Goal: Task Accomplishment & Management: Manage account settings

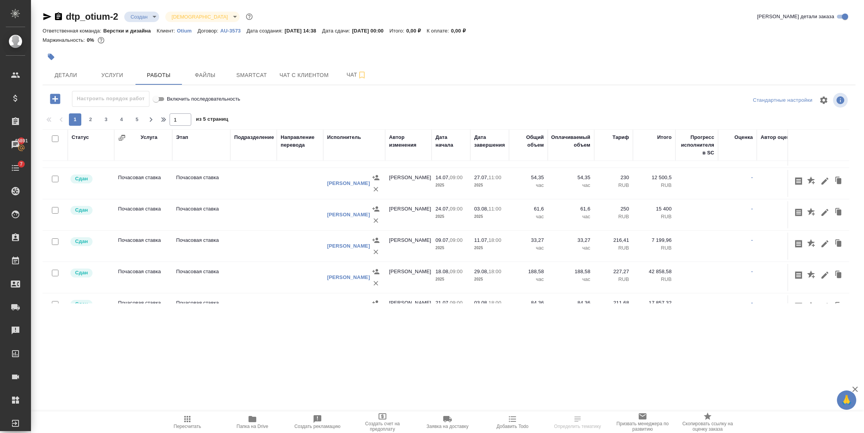
scroll to position [652, 0]
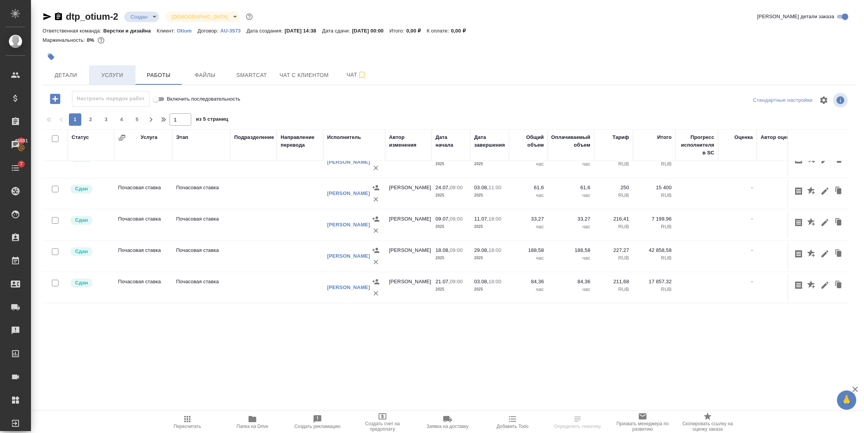
click at [103, 78] on span "Услуги" at bounding box center [112, 75] width 37 height 10
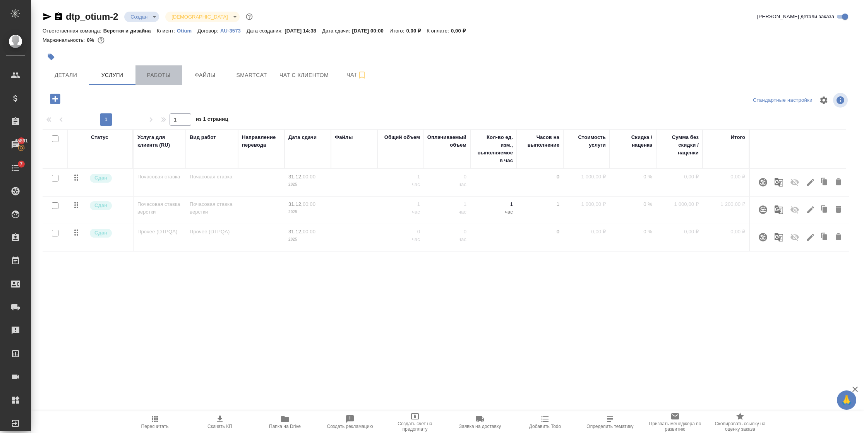
click at [148, 74] on span "Работы" at bounding box center [158, 75] width 37 height 10
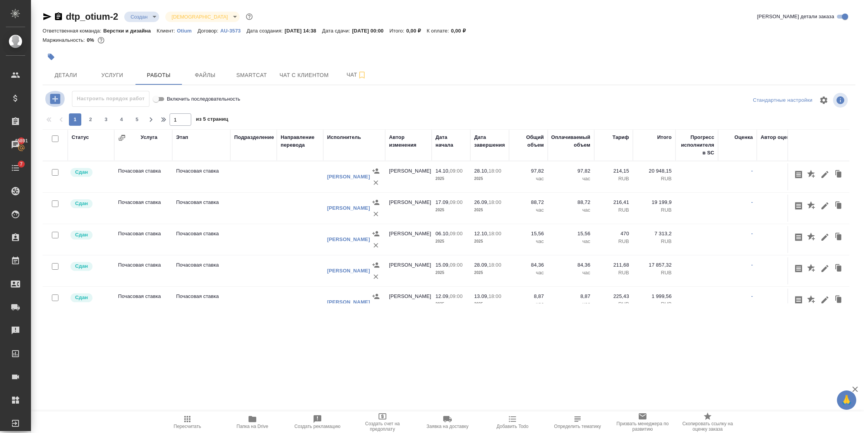
drag, startPoint x: 85, startPoint y: 133, endPoint x: 57, endPoint y: 101, distance: 42.0
click at [57, 101] on icon "button" at bounding box center [55, 99] width 10 height 10
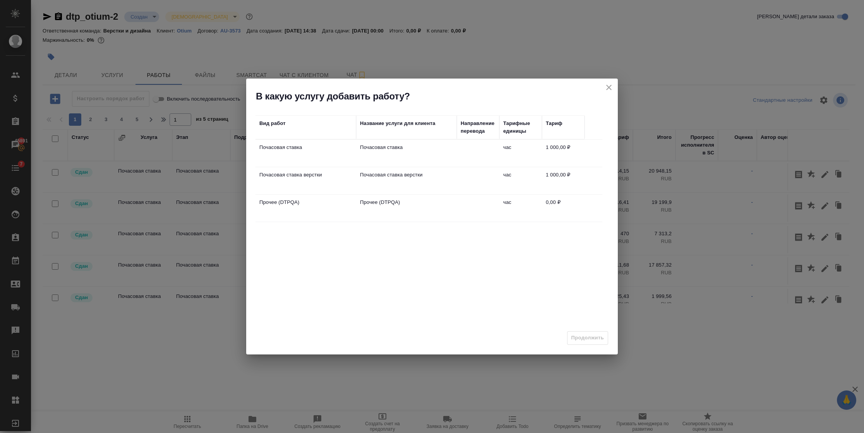
click at [514, 174] on td "час" at bounding box center [521, 180] width 43 height 27
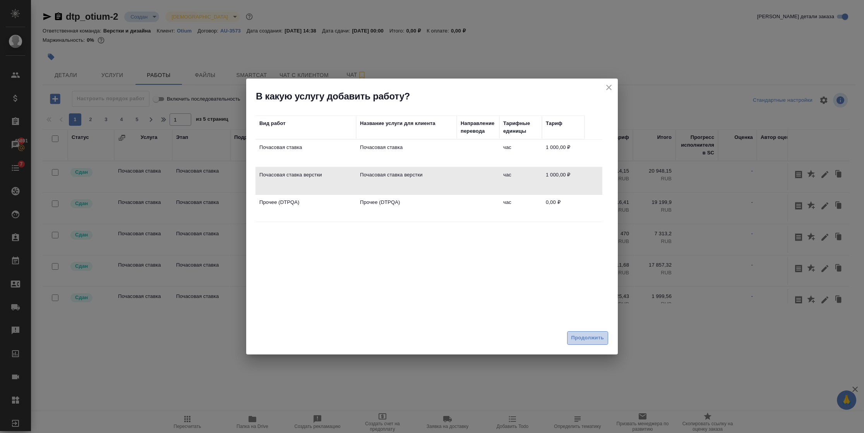
click at [593, 334] on span "Продолжить" at bounding box center [588, 338] width 33 height 9
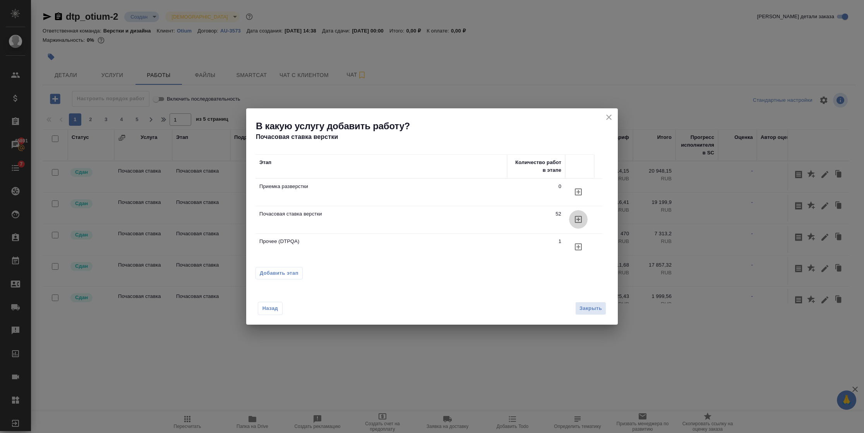
click at [577, 220] on icon "button" at bounding box center [578, 219] width 7 height 7
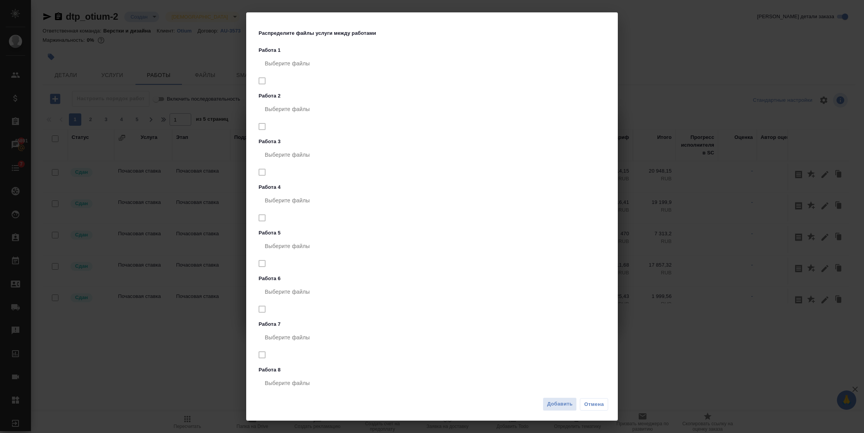
click at [262, 83] on nav "Выберите файлы" at bounding box center [434, 73] width 350 height 38
click at [568, 408] on span "Добавить" at bounding box center [560, 404] width 26 height 9
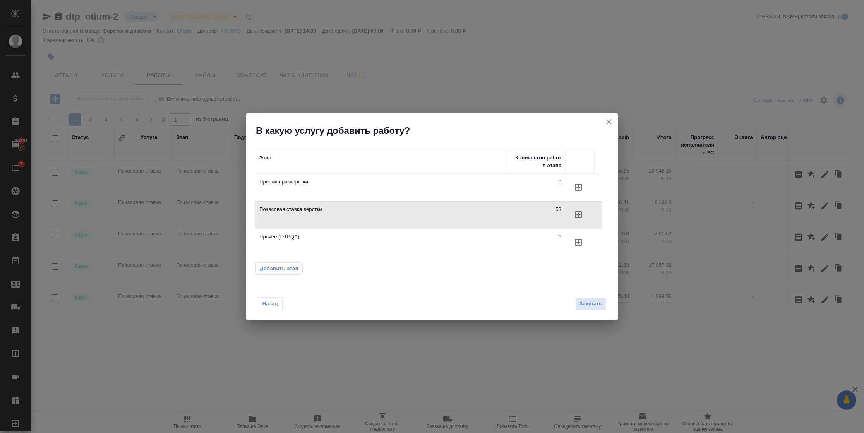
click at [610, 125] on icon "close" at bounding box center [609, 121] width 9 height 9
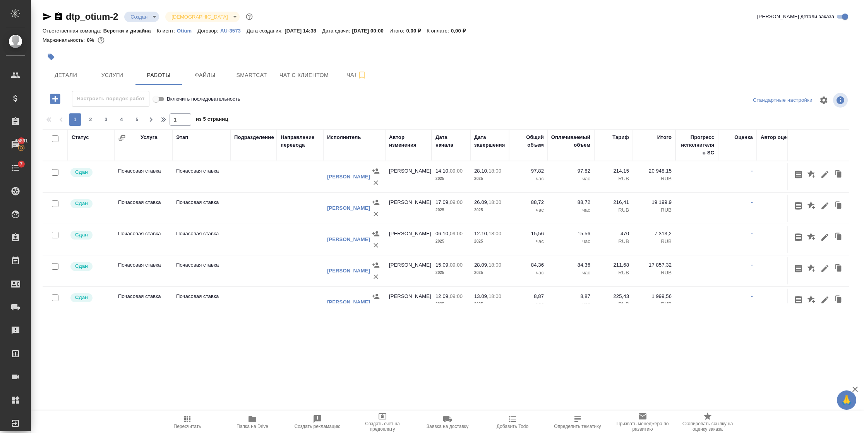
click at [610, 123] on div "1 2 3 4 5 1 из 5 страниц" at bounding box center [449, 119] width 813 height 12
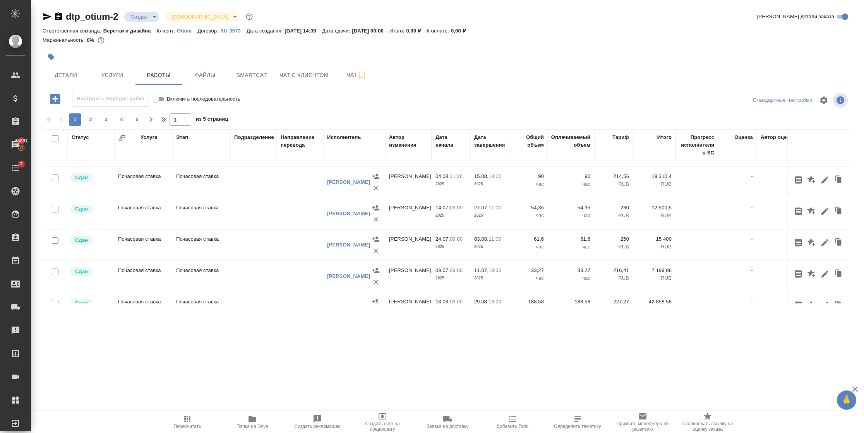
scroll to position [652, 0]
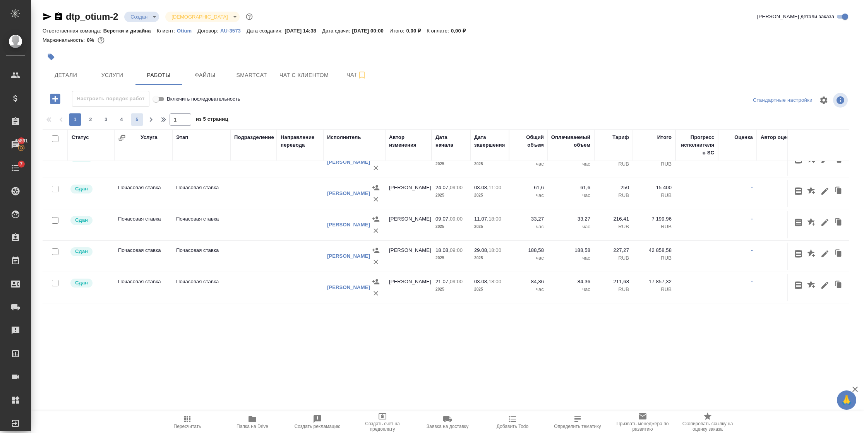
click at [134, 122] on span "5" at bounding box center [137, 120] width 12 height 8
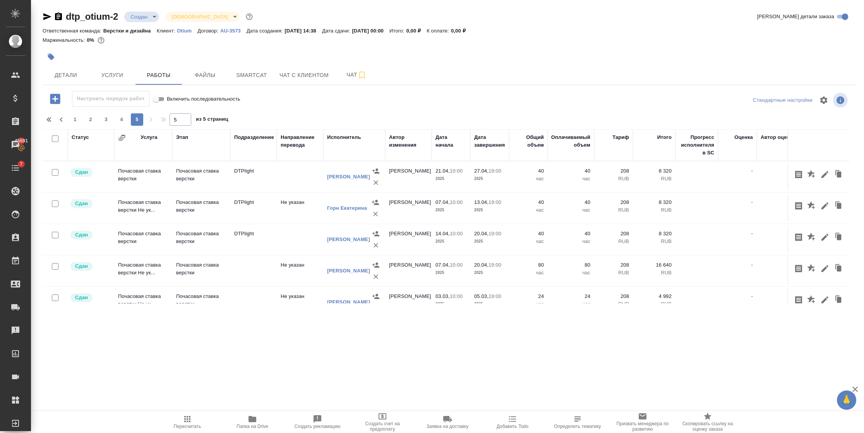
scroll to position [589, 0]
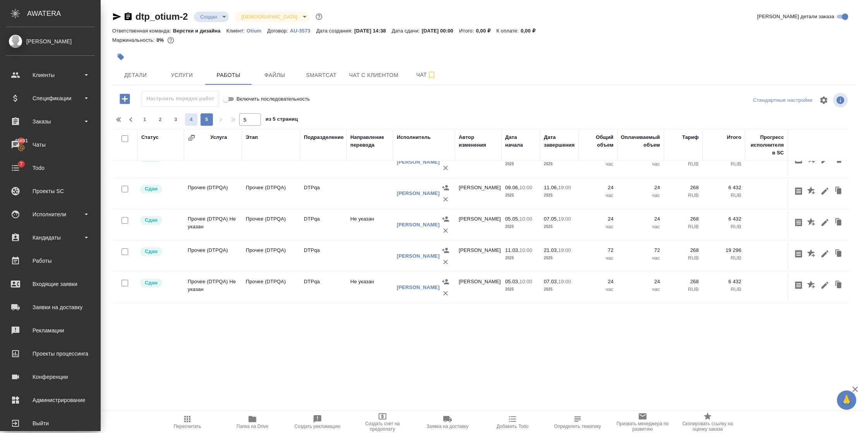
click at [185, 120] on span "4" at bounding box center [191, 120] width 12 height 8
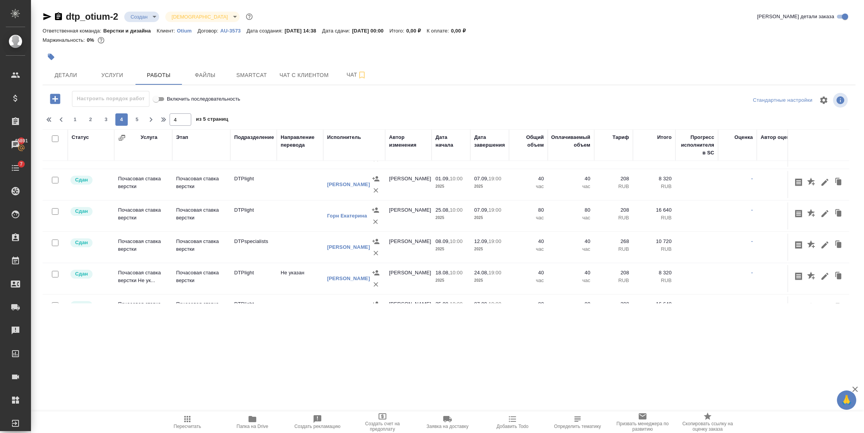
scroll to position [0, 0]
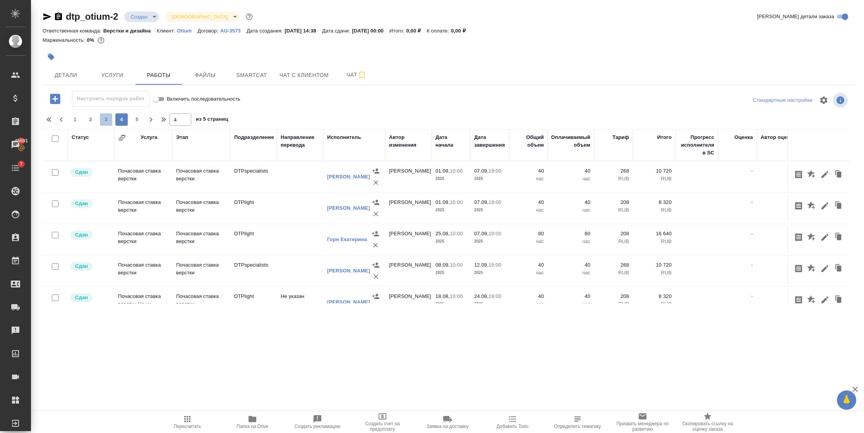
click at [101, 119] on span "3" at bounding box center [106, 120] width 12 height 8
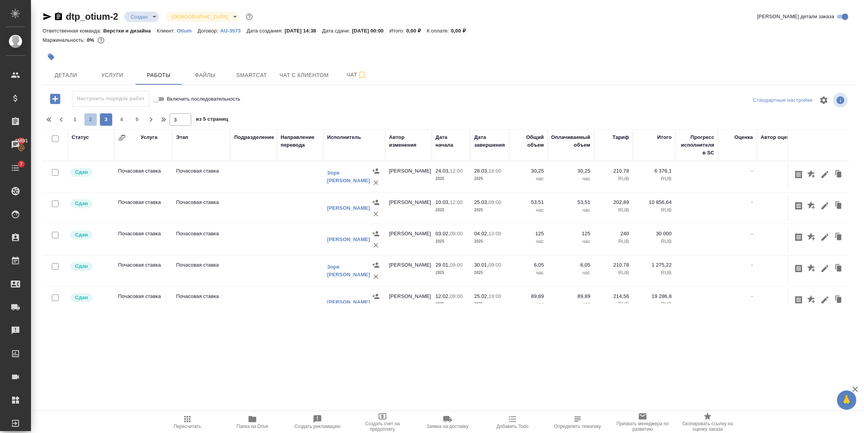
click at [92, 119] on span "2" at bounding box center [90, 120] width 12 height 8
click at [78, 125] on button "1" at bounding box center [75, 119] width 12 height 12
click at [76, 121] on div "1 2 3 4 5" at bounding box center [105, 119] width 77 height 12
type input "1"
click at [74, 119] on div "1 2 3 4 5" at bounding box center [105, 119] width 77 height 12
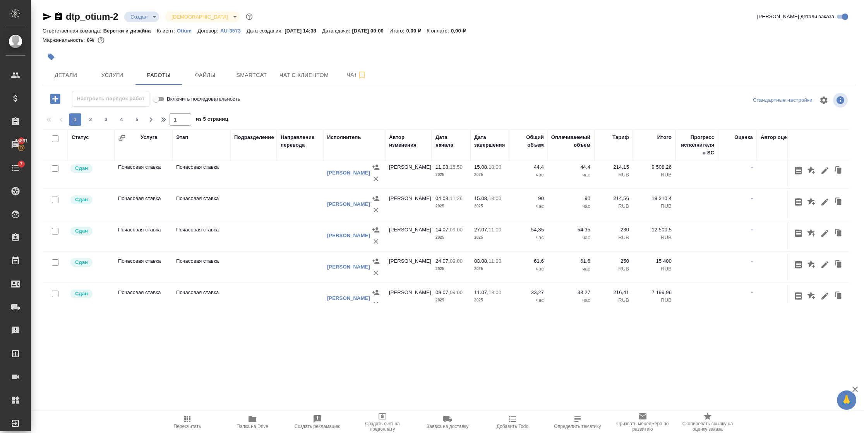
scroll to position [652, 0]
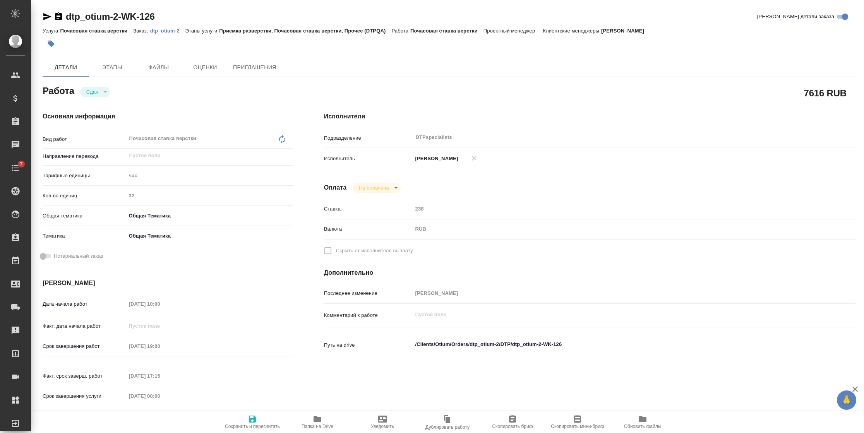
type textarea "x"
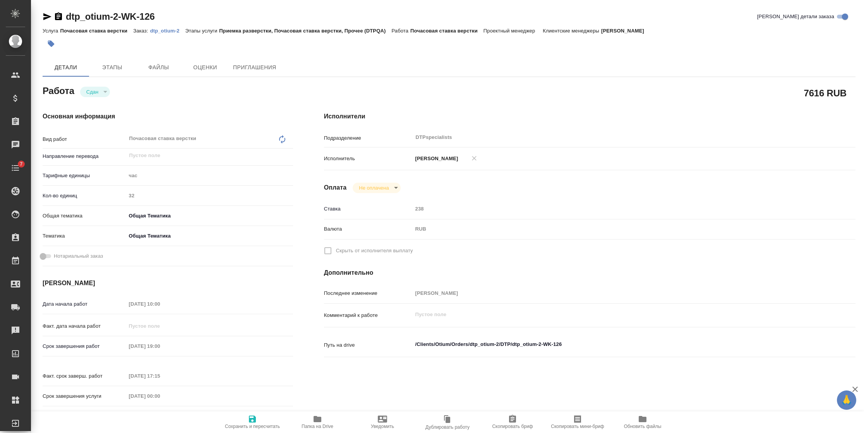
type textarea "x"
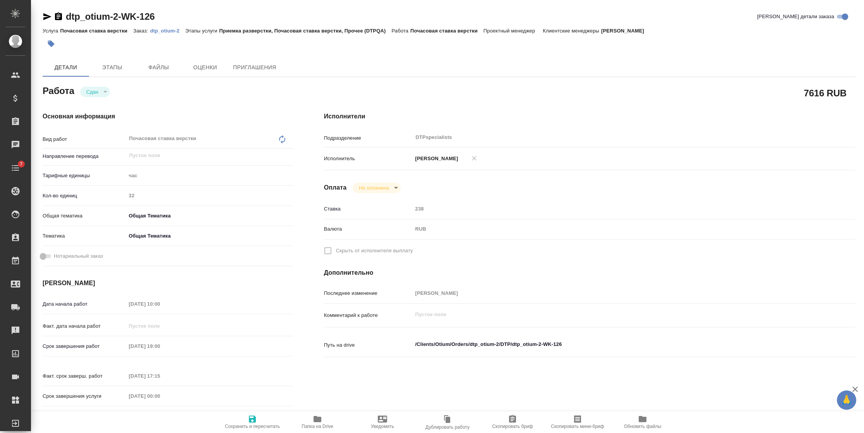
type textarea "x"
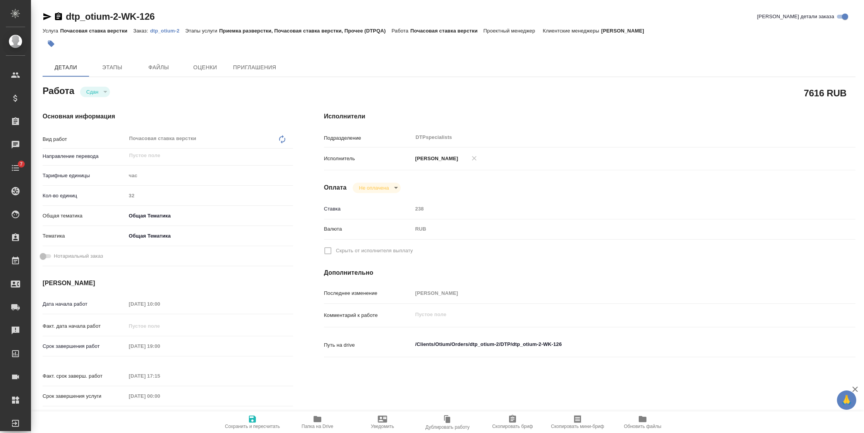
type textarea "x"
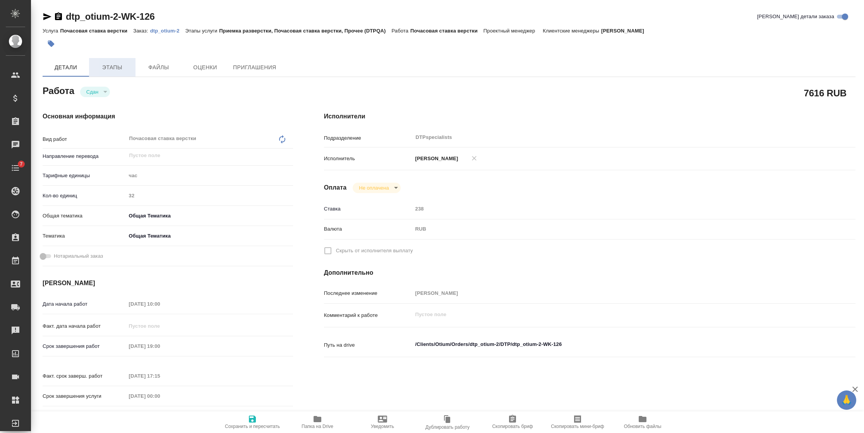
type textarea "x"
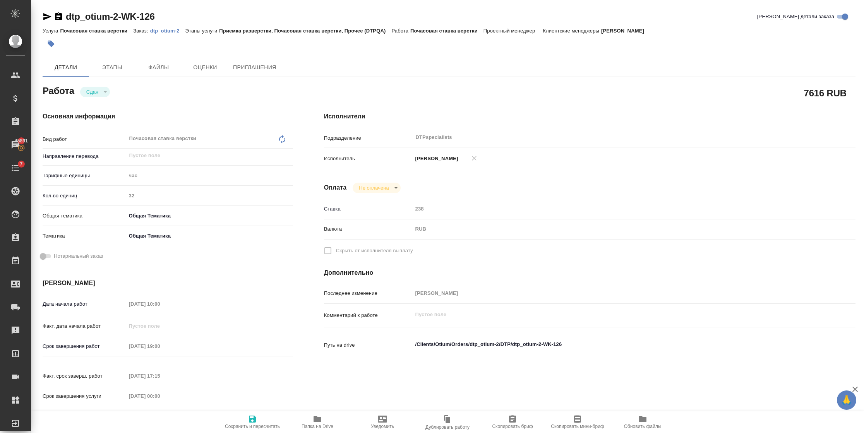
click at [166, 29] on p "dtp_otium-2" at bounding box center [167, 31] width 35 height 6
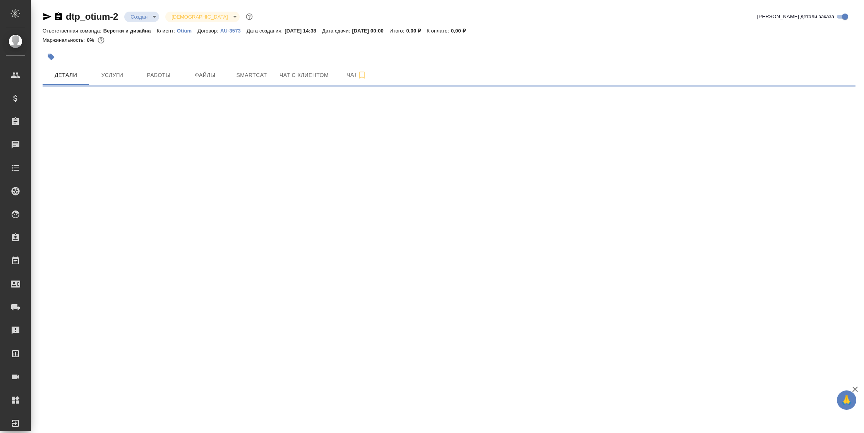
select select "RU"
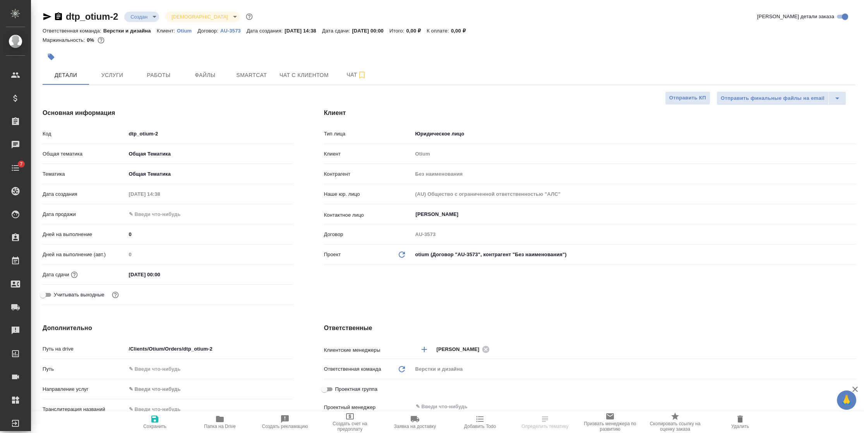
type textarea "x"
click at [182, 279] on input "31.12.2025 00:00" at bounding box center [161, 274] width 68 height 11
click at [268, 274] on icon "button" at bounding box center [270, 274] width 9 height 9
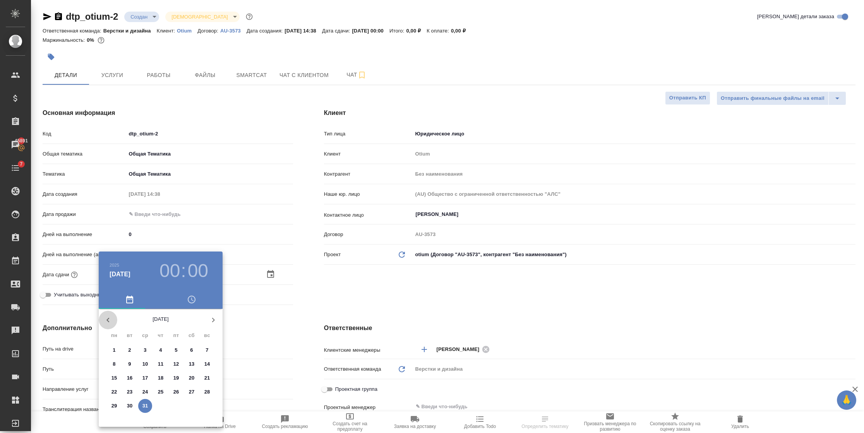
click at [107, 322] on icon "button" at bounding box center [107, 320] width 9 height 9
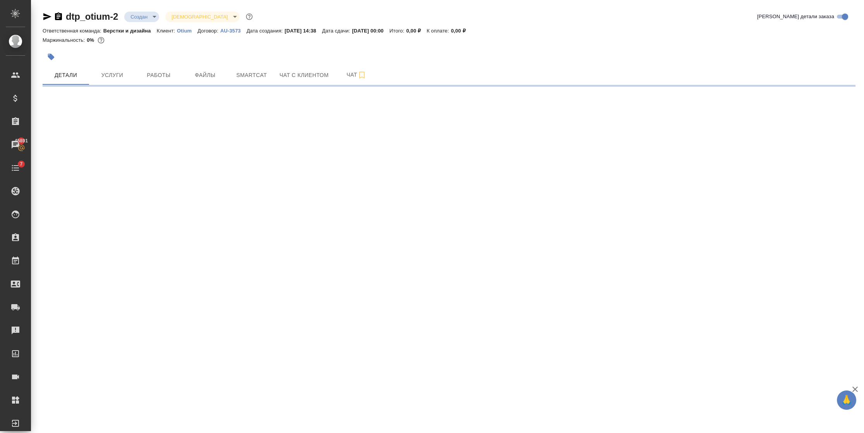
select select "RU"
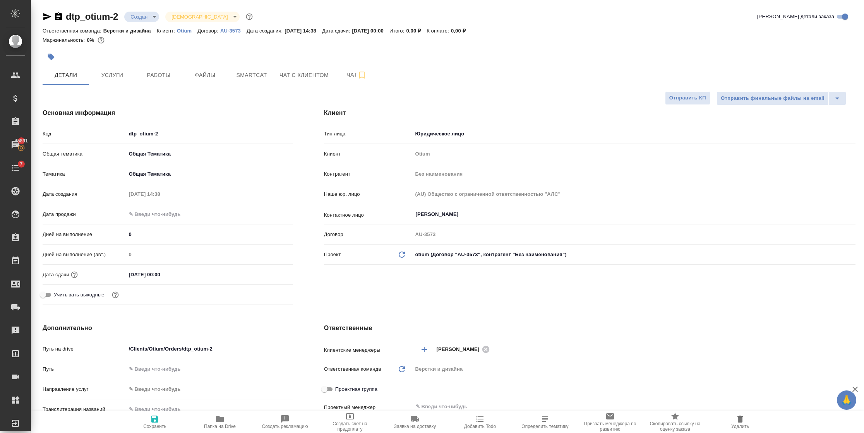
type textarea "x"
click at [174, 277] on input "31.12.2025 00:00" at bounding box center [161, 274] width 68 height 11
click at [271, 273] on icon "button" at bounding box center [270, 274] width 9 height 9
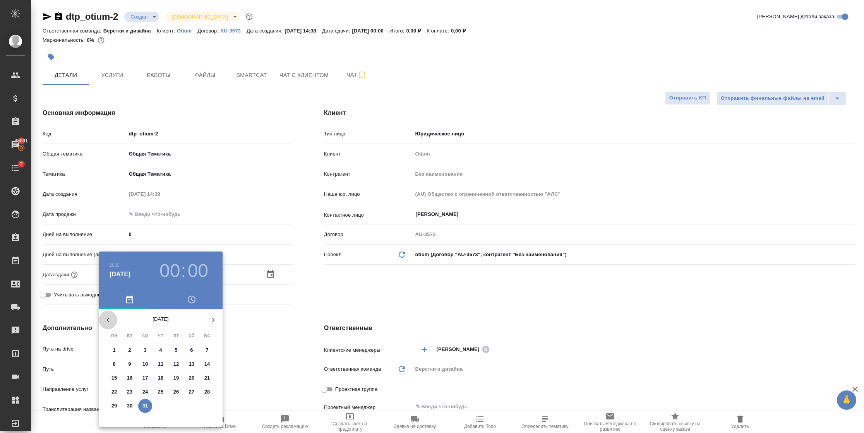
click at [108, 321] on icon "button" at bounding box center [108, 320] width 3 height 5
click at [179, 350] on span "3" at bounding box center [176, 351] width 14 height 8
type input "03.10.2025 00:00"
type textarea "x"
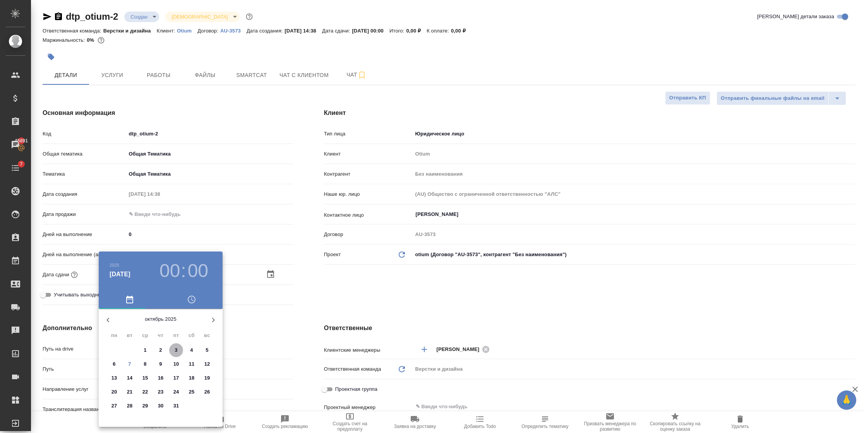
type textarea "x"
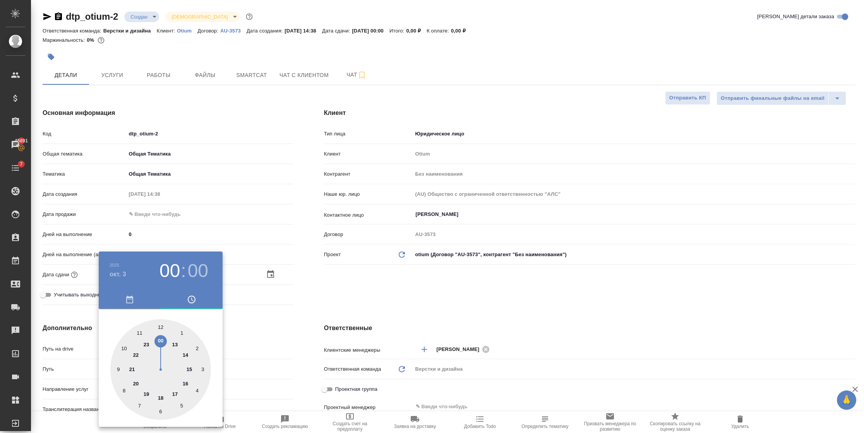
click at [258, 346] on div at bounding box center [432, 216] width 864 height 433
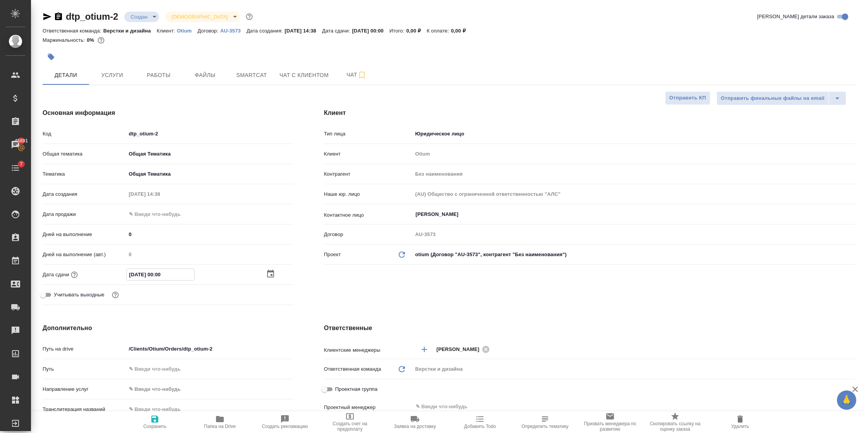
click at [191, 277] on input "03.10.2025 00:00" at bounding box center [161, 274] width 68 height 11
type input "03.10.2025 00:0_"
type textarea "x"
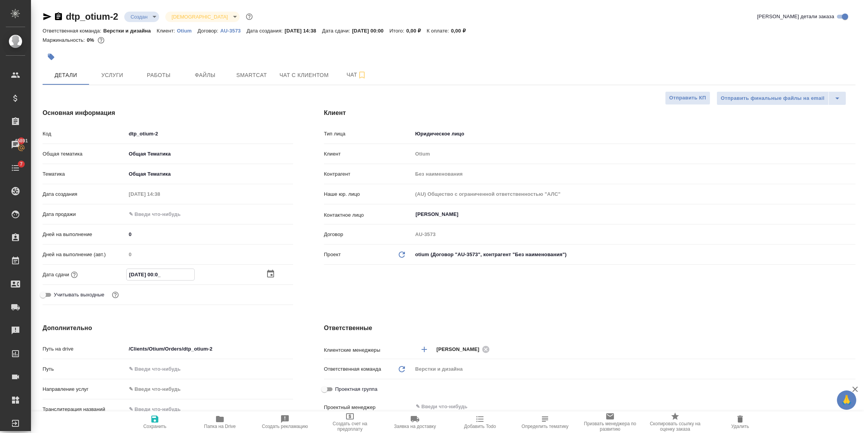
type input "03.10.2025 00:__"
type textarea "x"
type input "03.10.2025 0_:__"
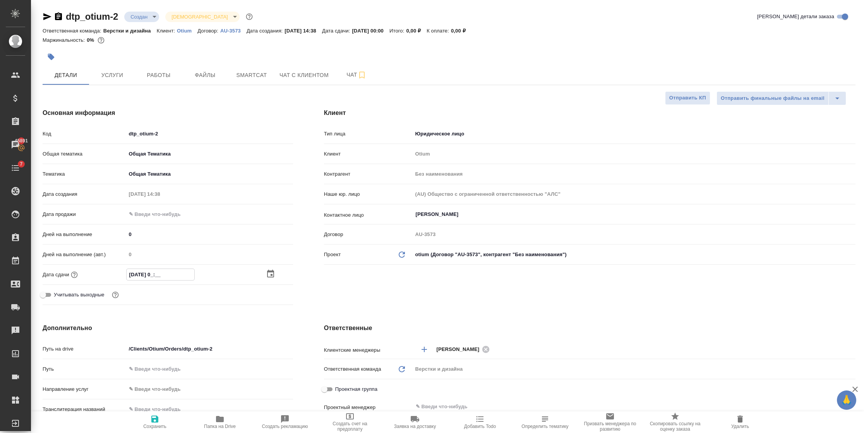
type textarea "x"
type input "03.10.2025 __:__"
type textarea "x"
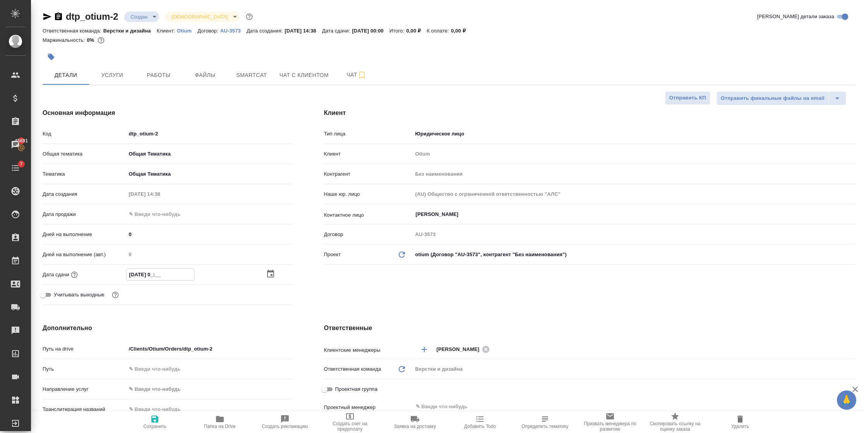
type textarea "x"
type input "03.10.2025 2_:__"
type textarea "x"
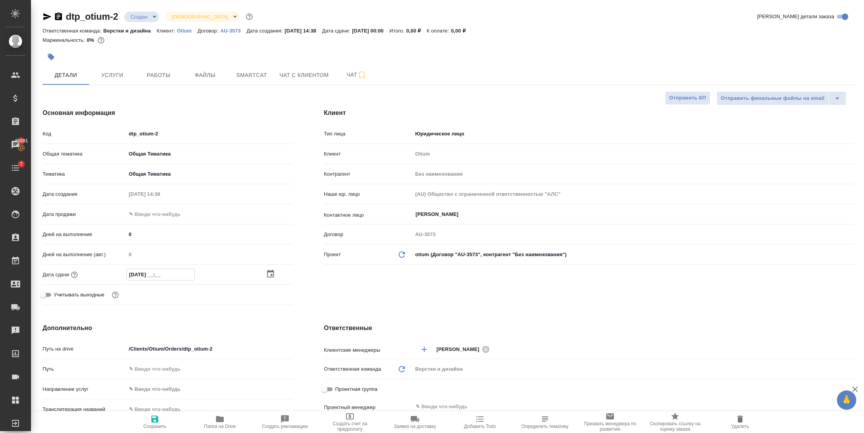
type textarea "x"
type input "03.10.2025 23:__"
type textarea "x"
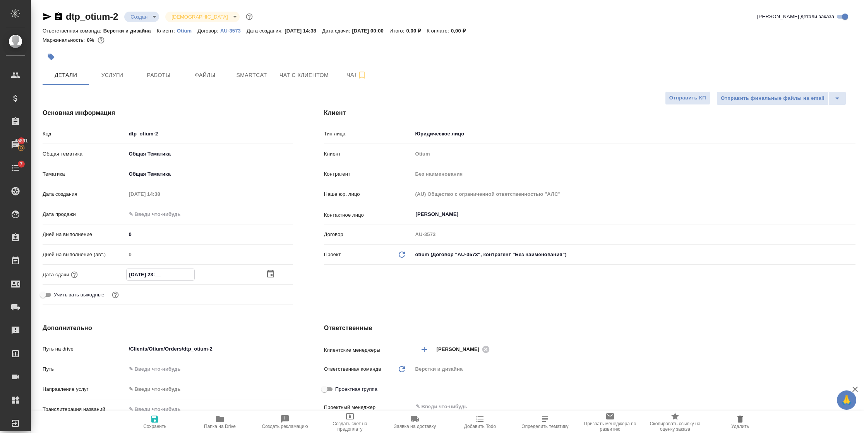
type input "03.10.2025 23:5_"
type textarea "x"
type input "03.10.2025 23:59"
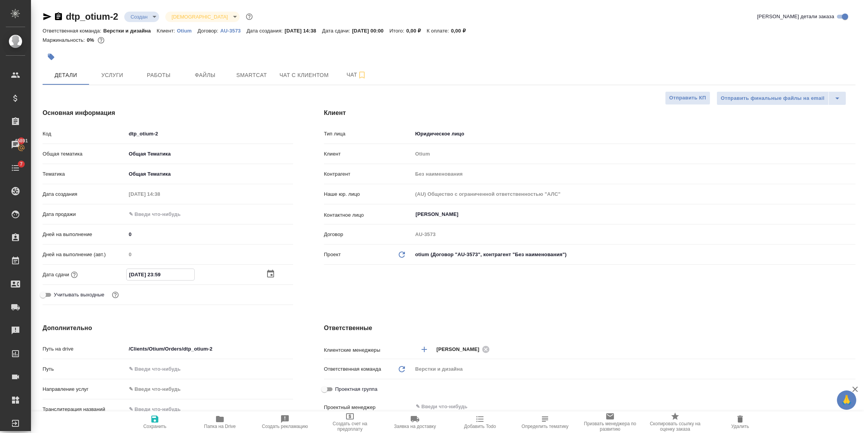
type textarea "x"
type input "03.10.2025 23:59"
click at [155, 420] on icon "button" at bounding box center [154, 419] width 7 height 7
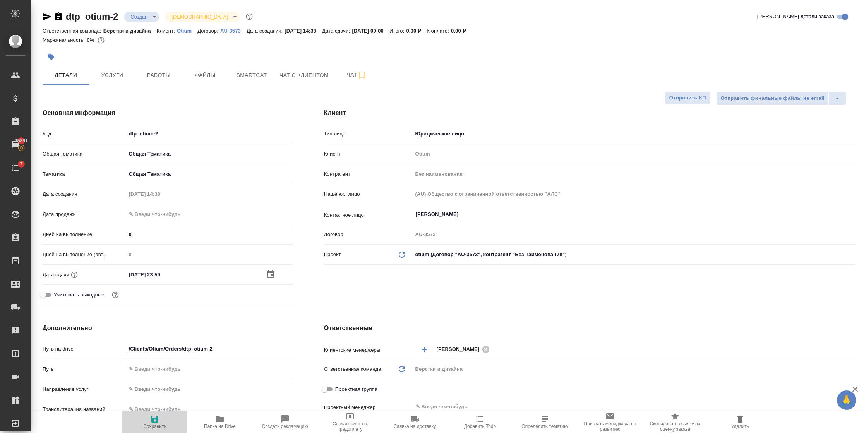
type textarea "x"
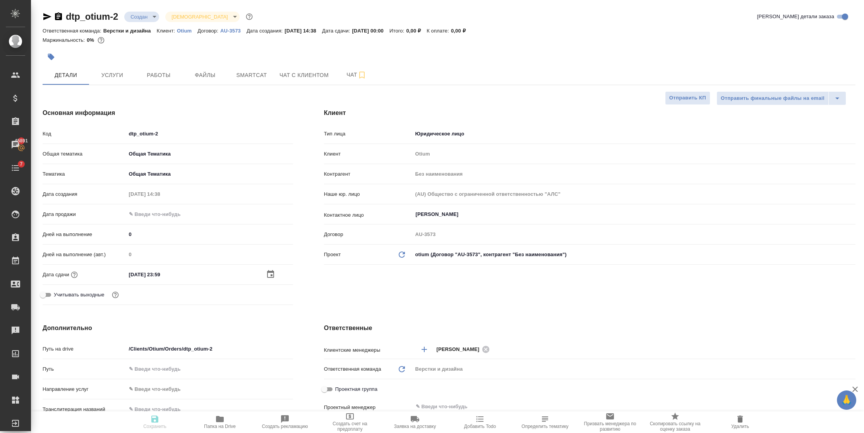
type textarea "x"
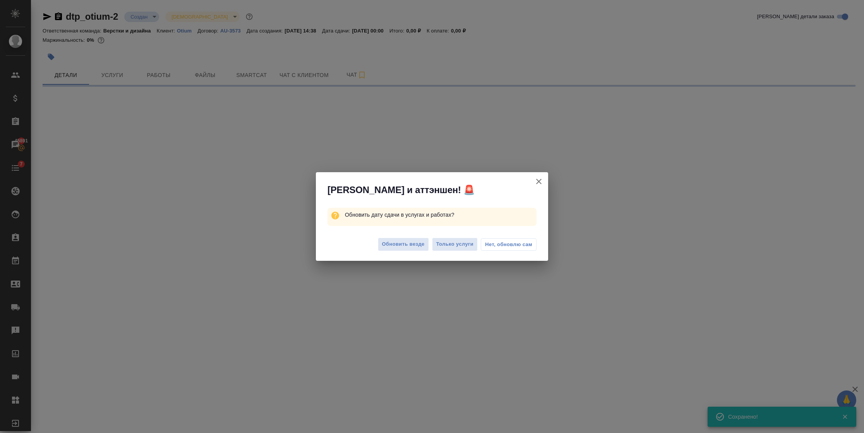
select select "RU"
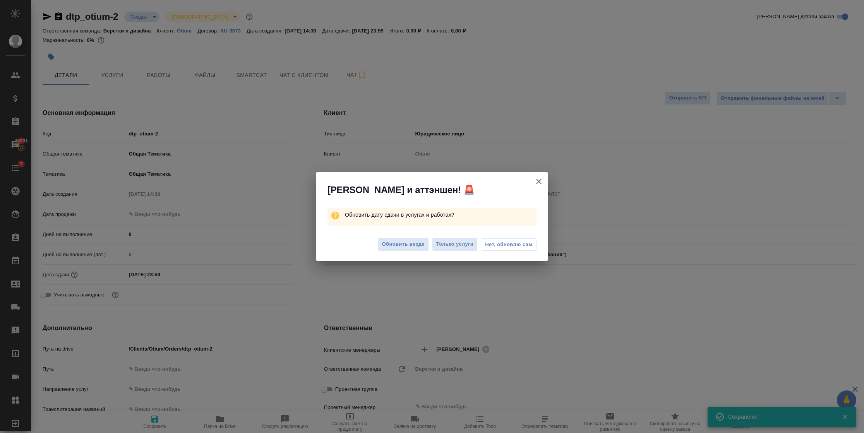
type textarea "x"
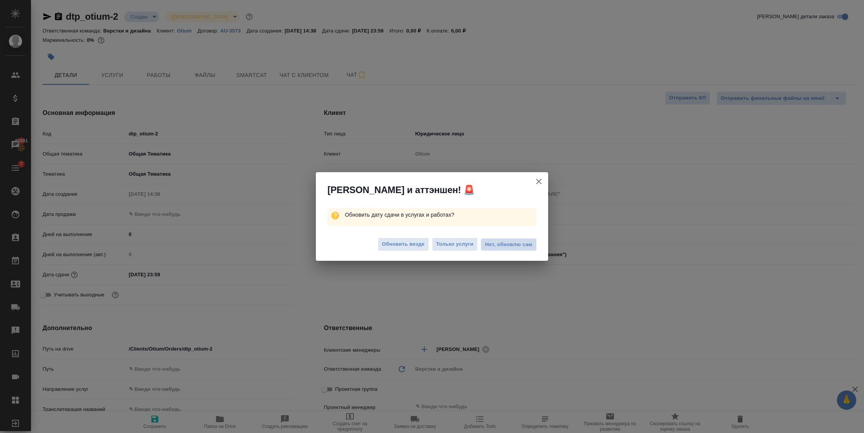
click at [496, 246] on span "Нет, обновлю сам" at bounding box center [508, 245] width 47 height 8
type textarea "x"
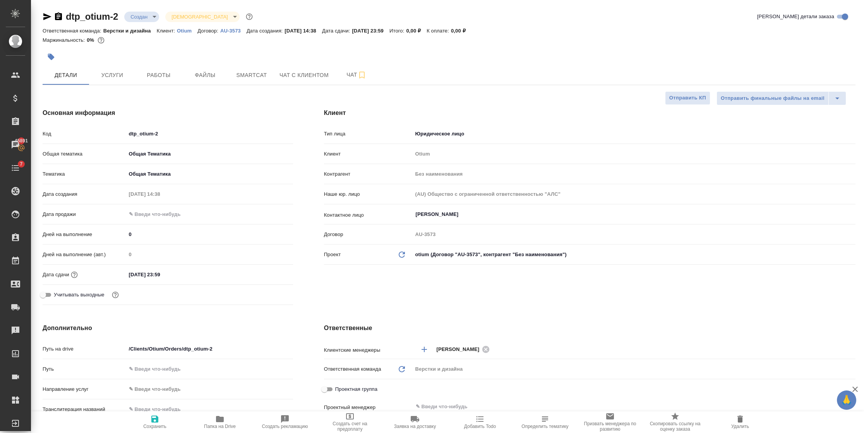
type textarea "x"
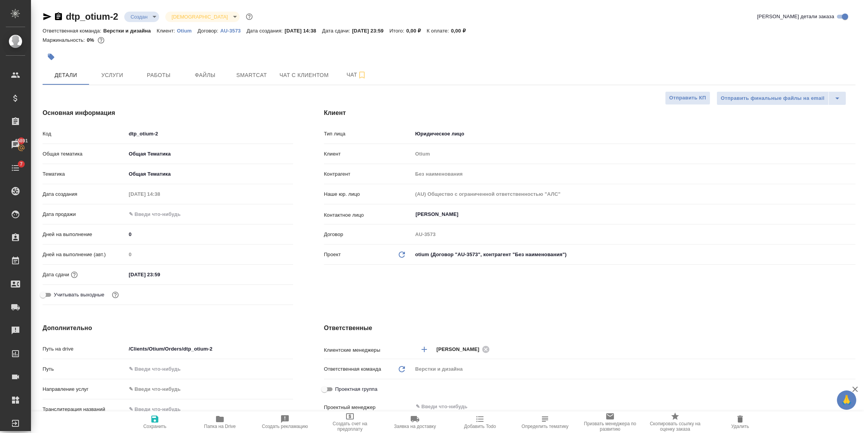
type textarea "x"
click at [115, 74] on span "Услуги" at bounding box center [112, 75] width 37 height 10
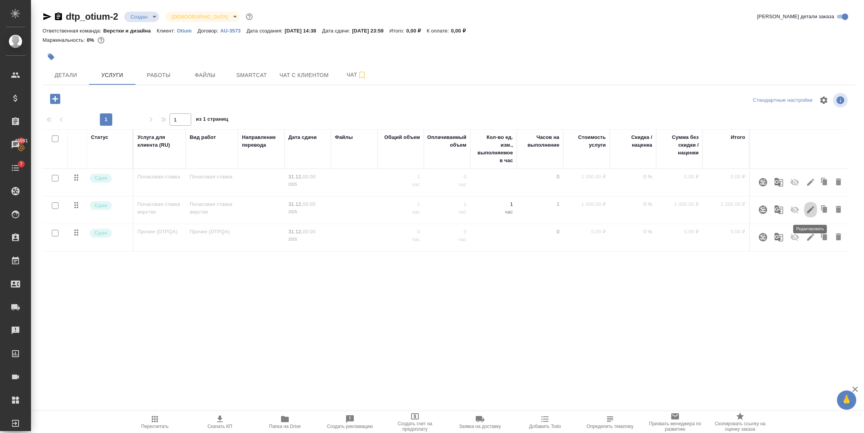
click at [810, 207] on icon "button" at bounding box center [810, 209] width 9 height 9
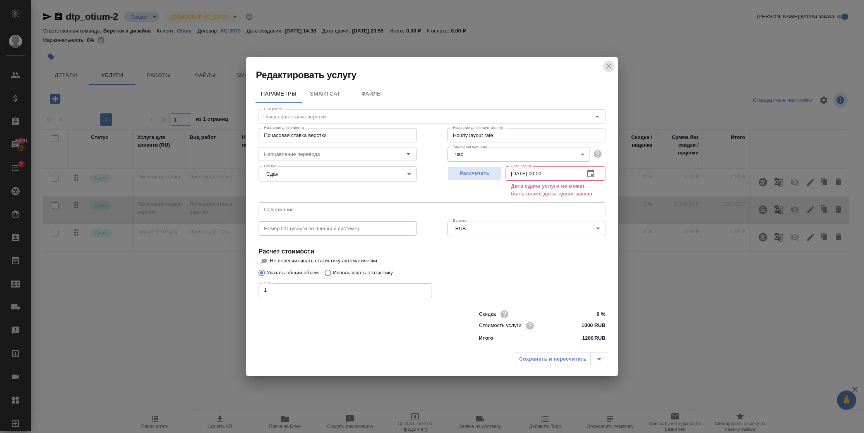
click at [608, 69] on icon "close" at bounding box center [609, 66] width 9 height 9
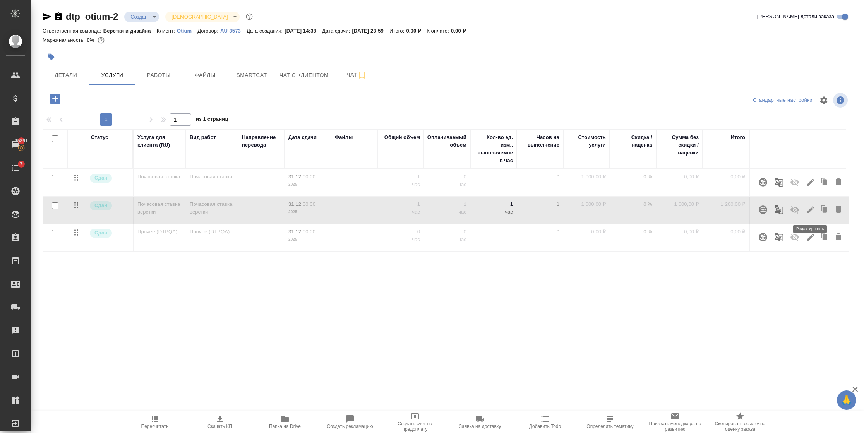
click at [808, 210] on icon "button" at bounding box center [810, 209] width 9 height 9
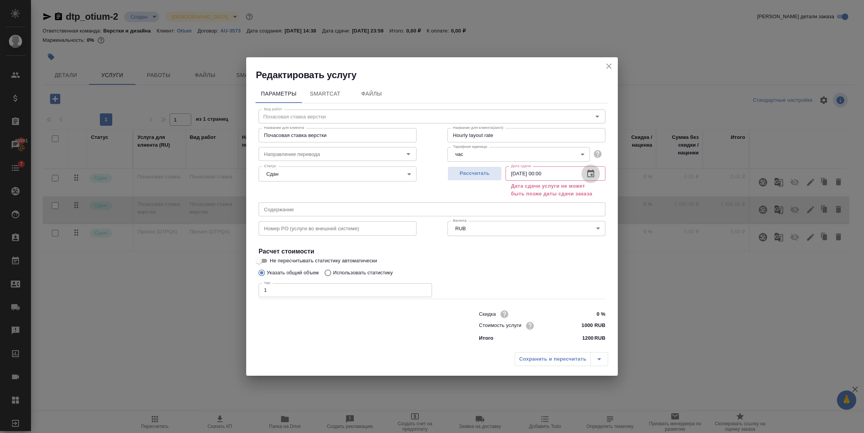
click at [592, 170] on icon "button" at bounding box center [591, 174] width 7 height 8
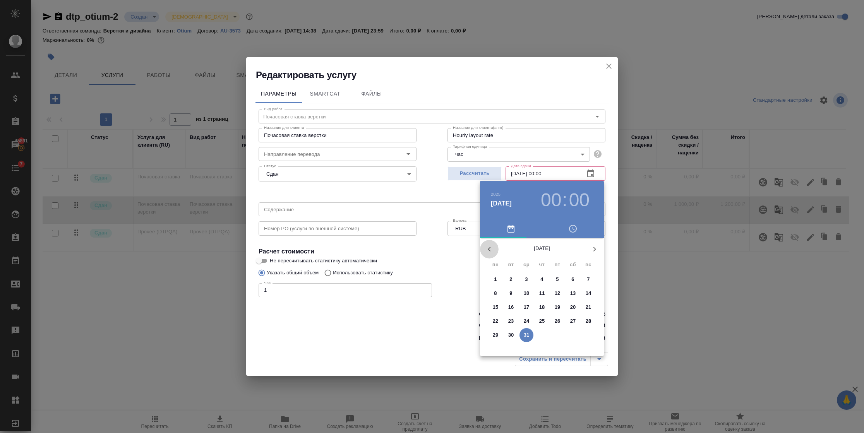
click at [488, 248] on icon "button" at bounding box center [489, 249] width 9 height 9
click at [557, 279] on p "3" at bounding box center [557, 280] width 3 height 8
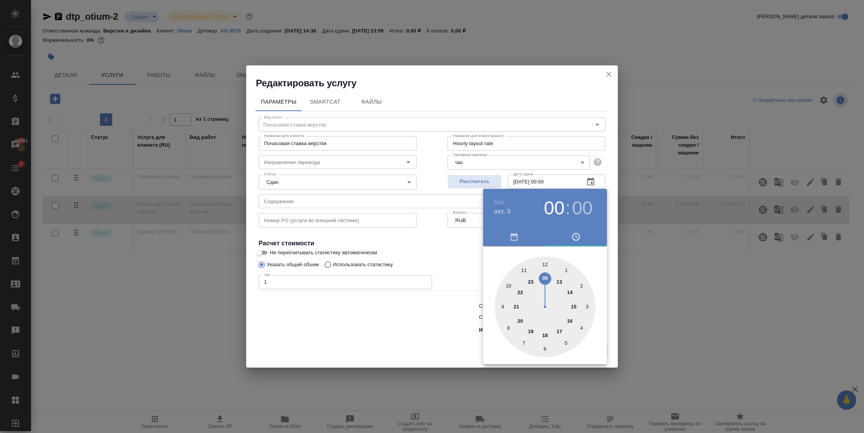
drag, startPoint x: 570, startPoint y: 179, endPoint x: 564, endPoint y: 186, distance: 8.8
click at [564, 186] on div at bounding box center [432, 216] width 864 height 433
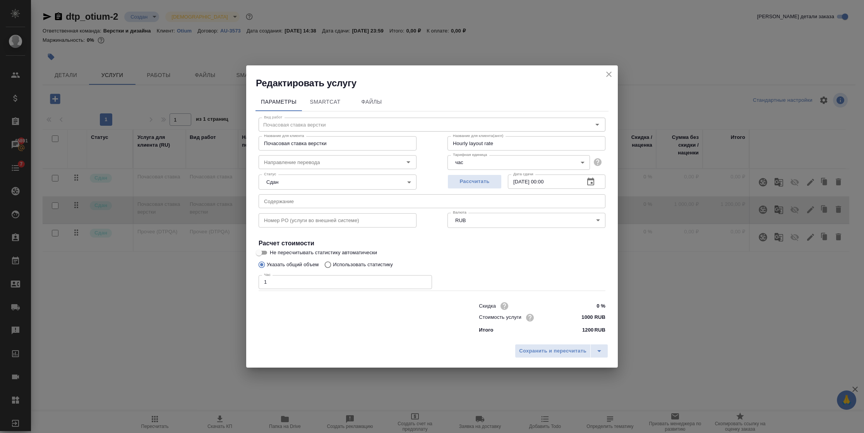
click at [564, 186] on input "03.10.2025 00:00" at bounding box center [543, 182] width 70 height 14
type input "03.10.2025 00:00"
click at [545, 355] on span "Сохранить и пересчитать" at bounding box center [552, 351] width 67 height 9
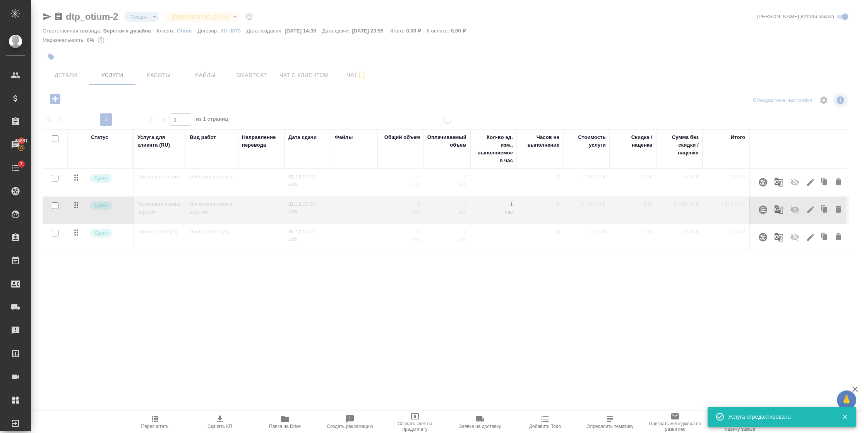
click at [545, 355] on div ".cls-1 fill:#fff; AWATERA Semenets Irina Клиенты Спецификации Заказы 45891 Чаты…" at bounding box center [432, 216] width 864 height 433
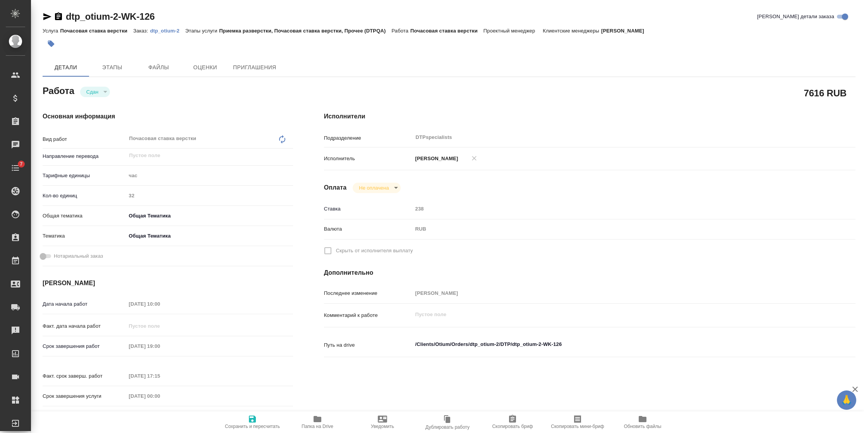
type textarea "x"
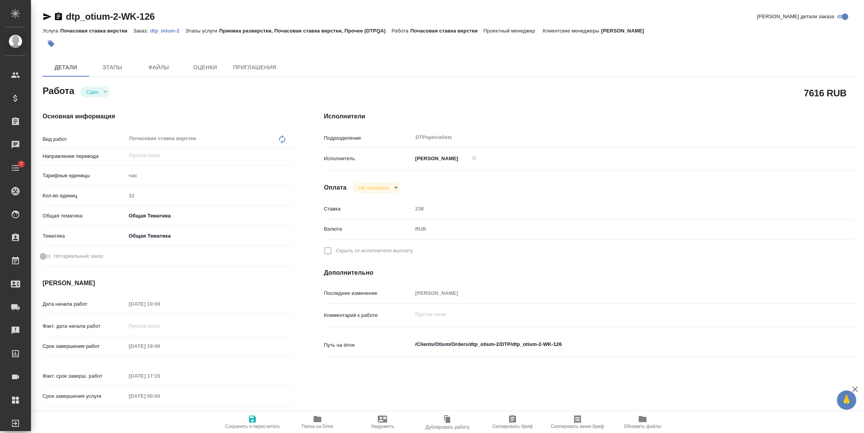
type textarea "x"
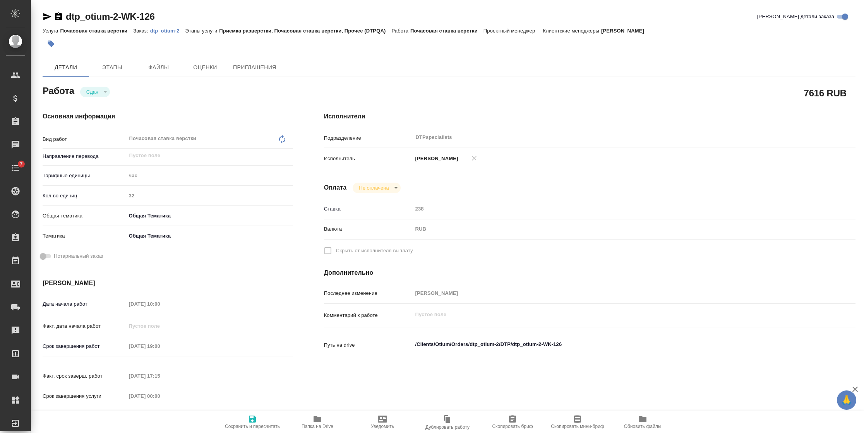
type textarea "x"
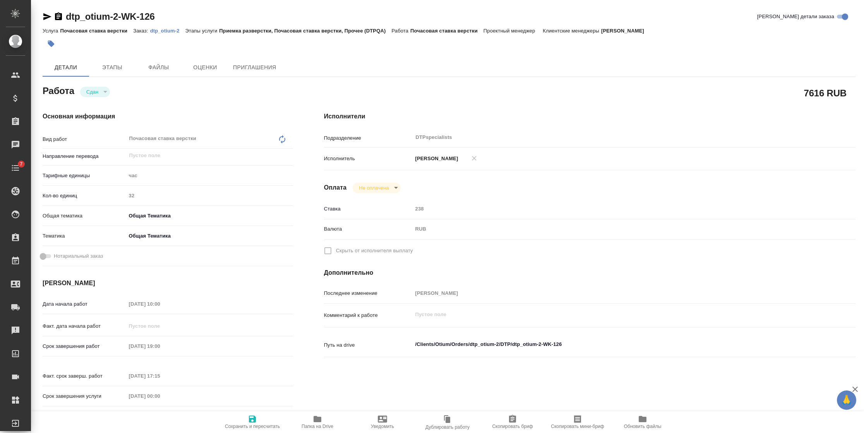
type textarea "x"
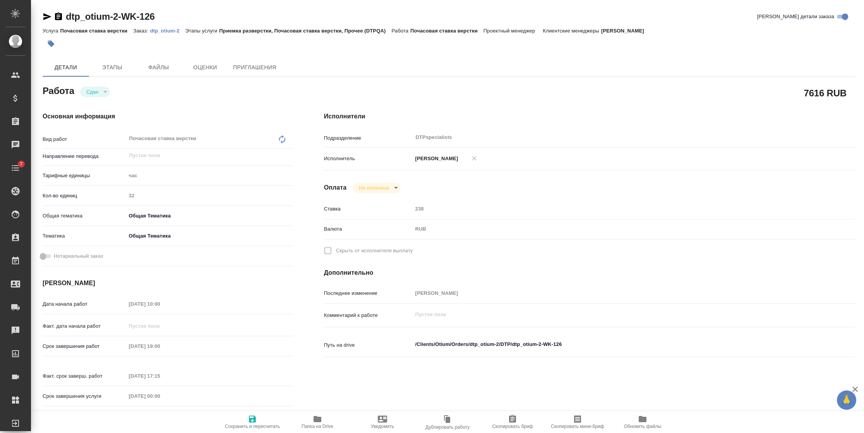
type textarea "x"
